Goal: Obtain resource: Obtain resource

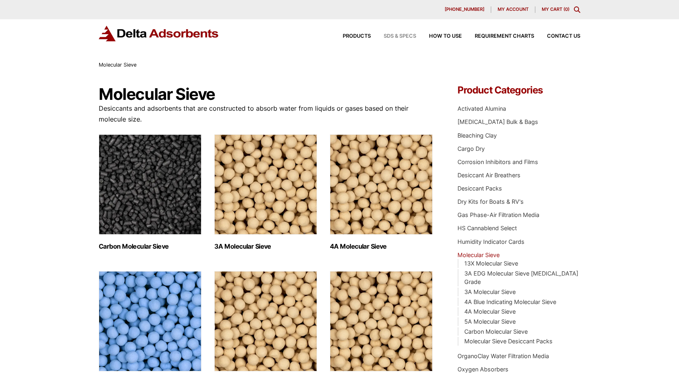
click at [397, 37] on span "SDS & SPECS" at bounding box center [400, 36] width 33 height 5
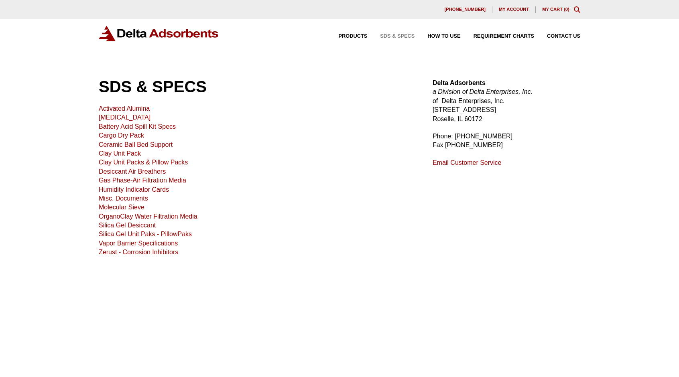
click at [129, 208] on link "Molecular Sieve" at bounding box center [122, 207] width 46 height 7
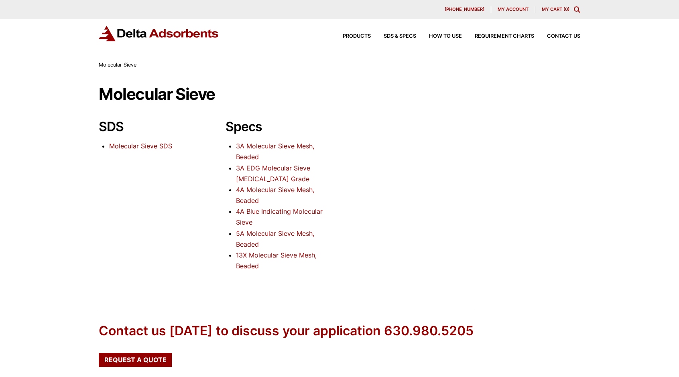
click at [253, 147] on link "3A Molecular Sieve Mesh, Beaded" at bounding box center [275, 151] width 78 height 19
click at [130, 146] on link "Molecular Sieve SDS" at bounding box center [140, 146] width 63 height 8
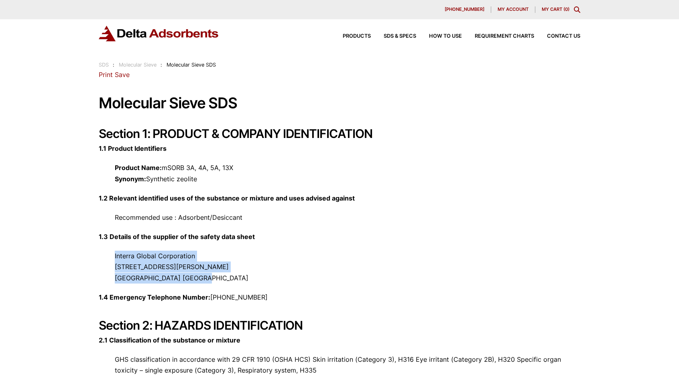
drag, startPoint x: 193, startPoint y: 276, endPoint x: 112, endPoint y: 251, distance: 85.0
click at [112, 251] on p "Interra Global Corporation [STREET_ADDRESS][PERSON_NAME]" at bounding box center [340, 267] width 482 height 33
copy p "Interra Global Corporation [STREET_ADDRESS][PERSON_NAME]"
